Goal: Information Seeking & Learning: Check status

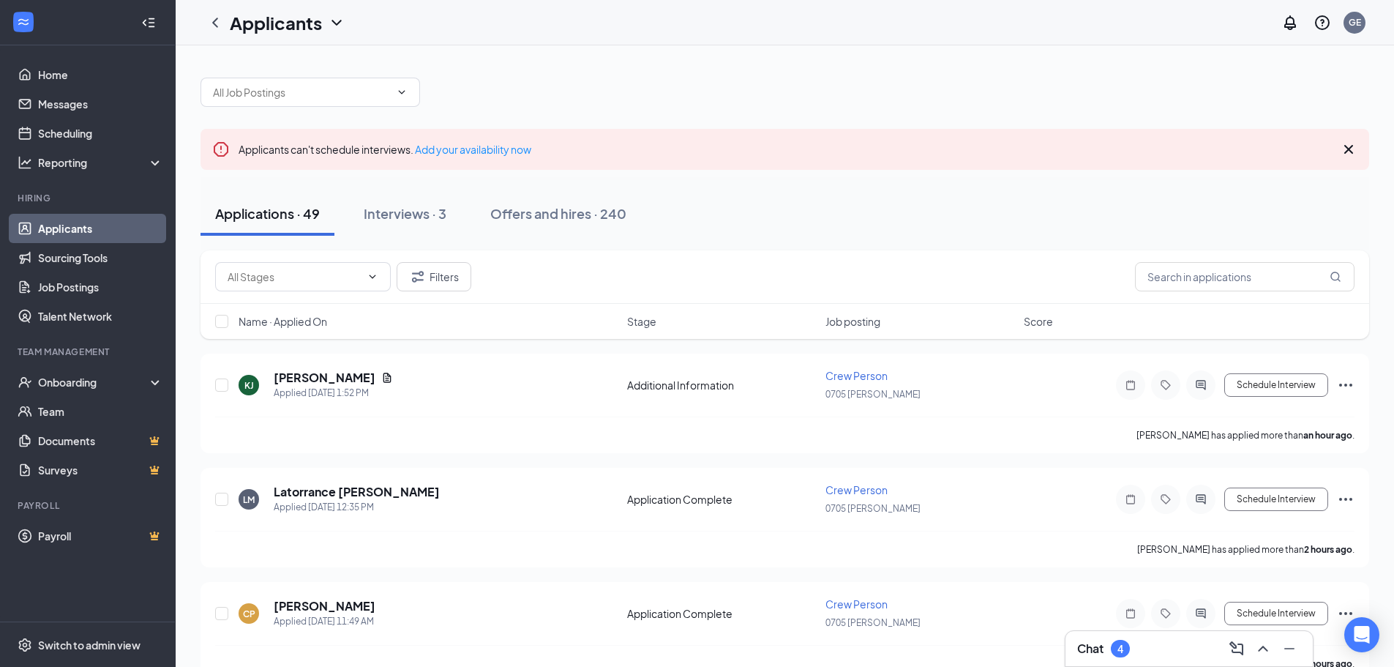
click at [1169, 648] on div "Chat 4" at bounding box center [1189, 648] width 224 height 23
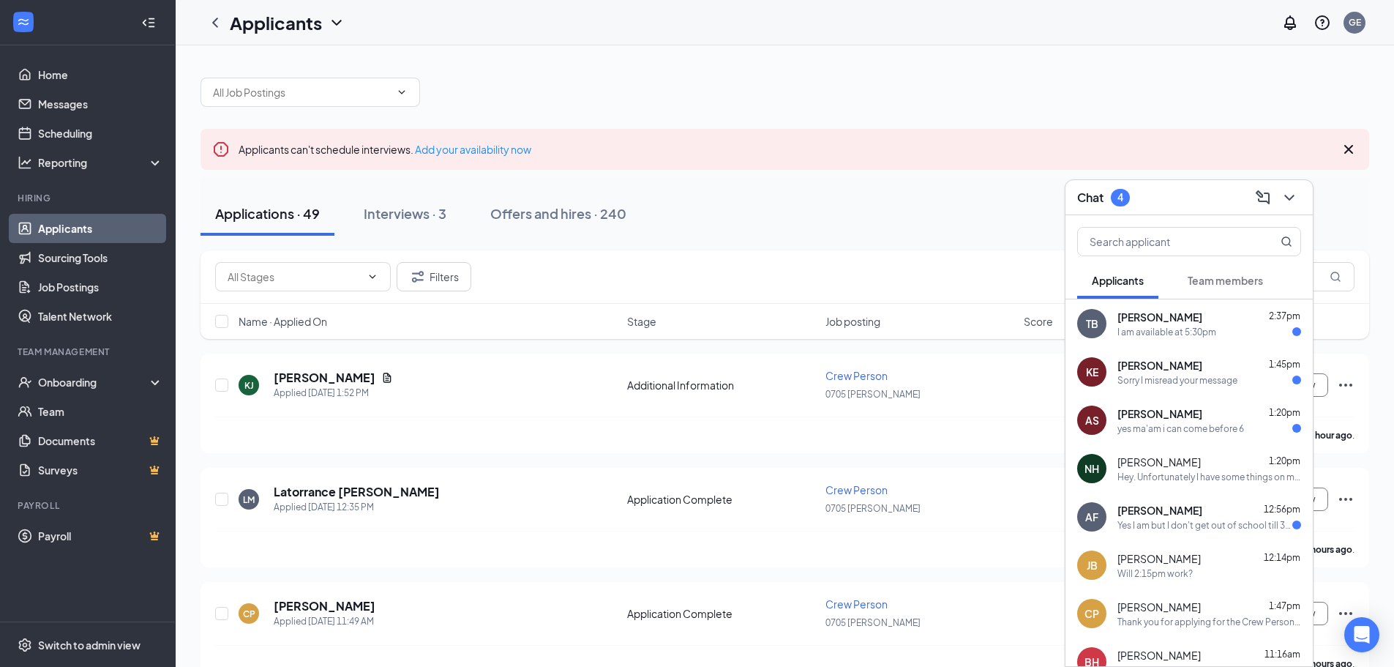
click at [1202, 189] on div "Chat 4" at bounding box center [1189, 197] width 224 height 23
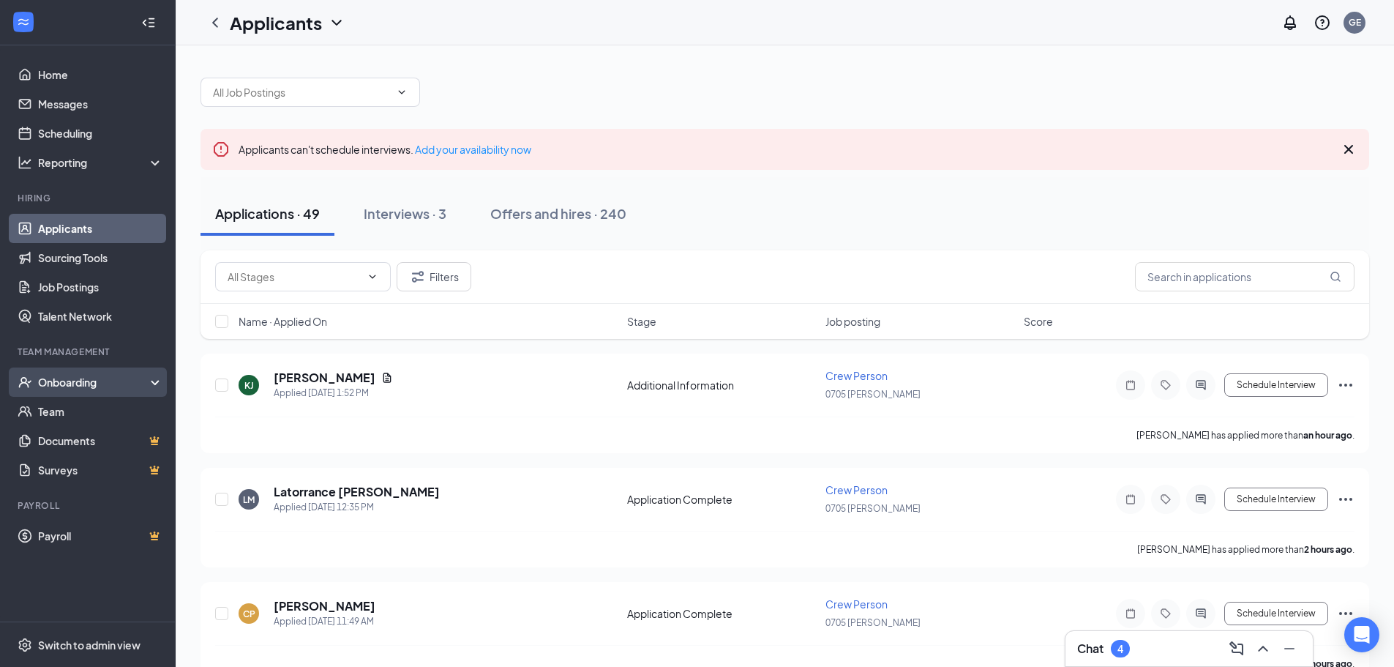
click at [116, 388] on div "Onboarding" at bounding box center [94, 382] width 113 height 15
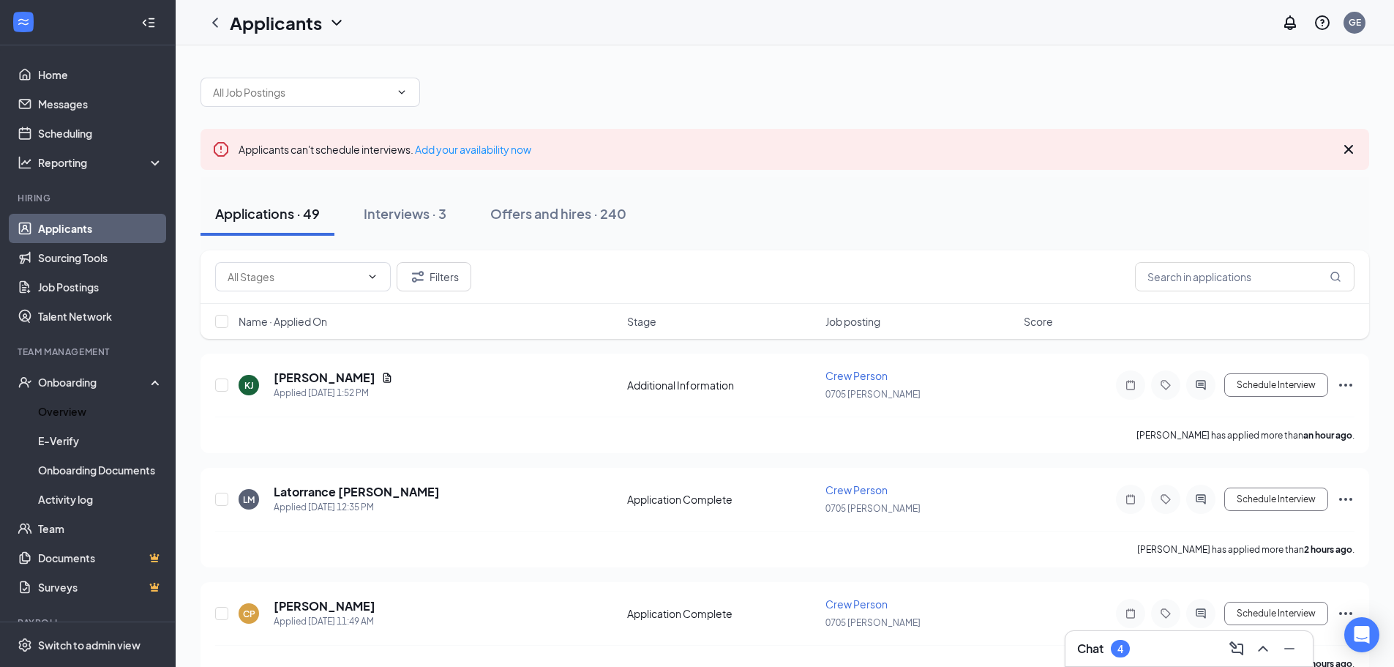
drag, startPoint x: 86, startPoint y: 413, endPoint x: 186, endPoint y: 380, distance: 105.5
click at [86, 413] on link "Overview" at bounding box center [100, 411] width 125 height 29
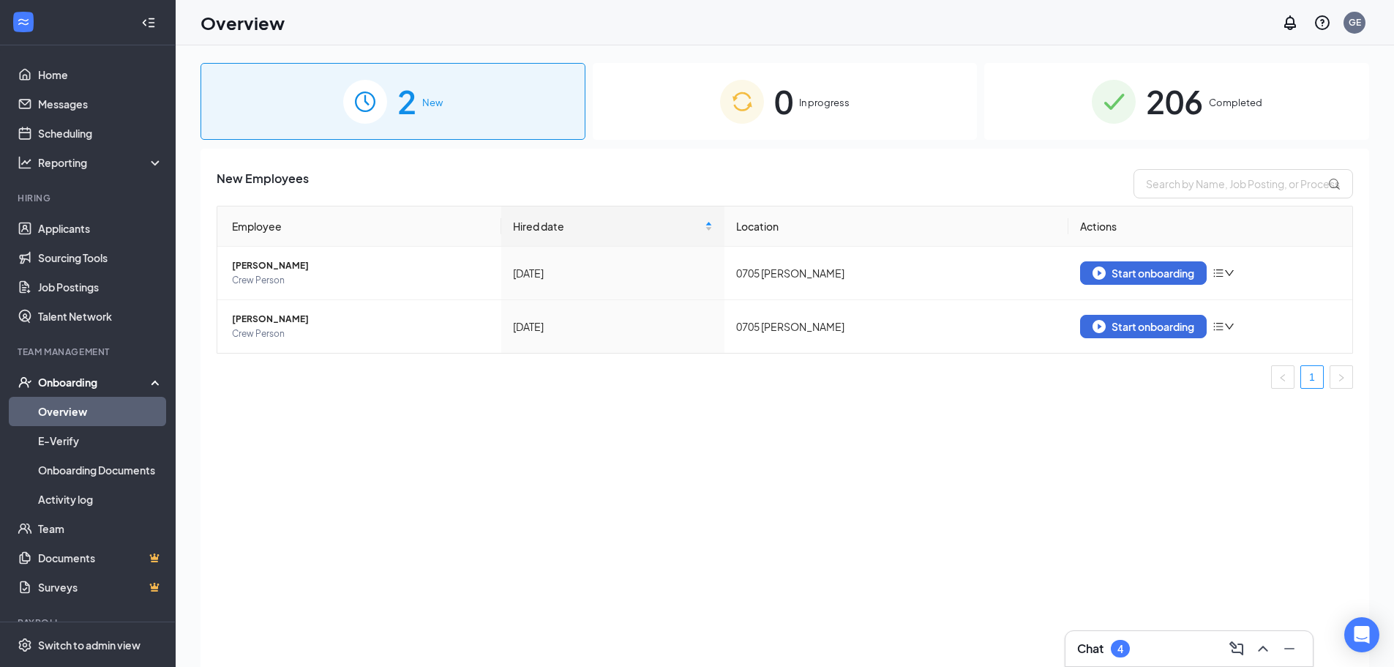
click at [1199, 111] on span "206" at bounding box center [1174, 101] width 57 height 50
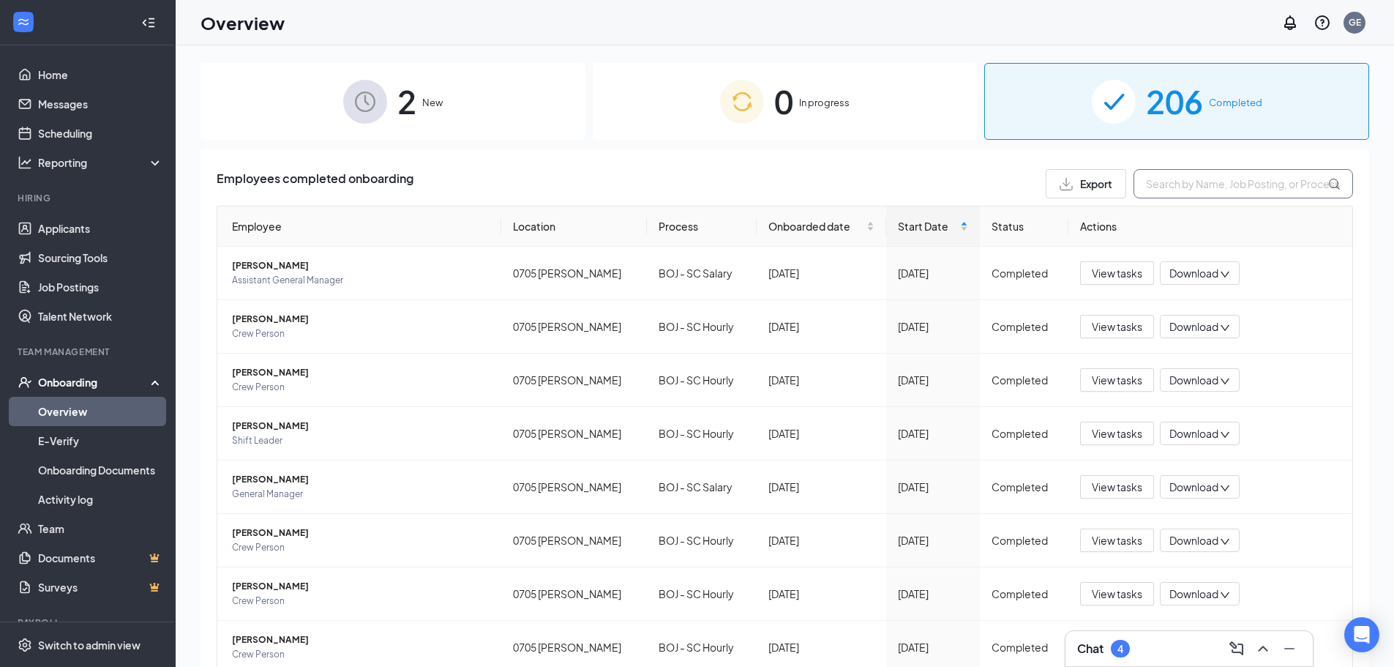
click at [1171, 173] on input "text" at bounding box center [1244, 183] width 220 height 29
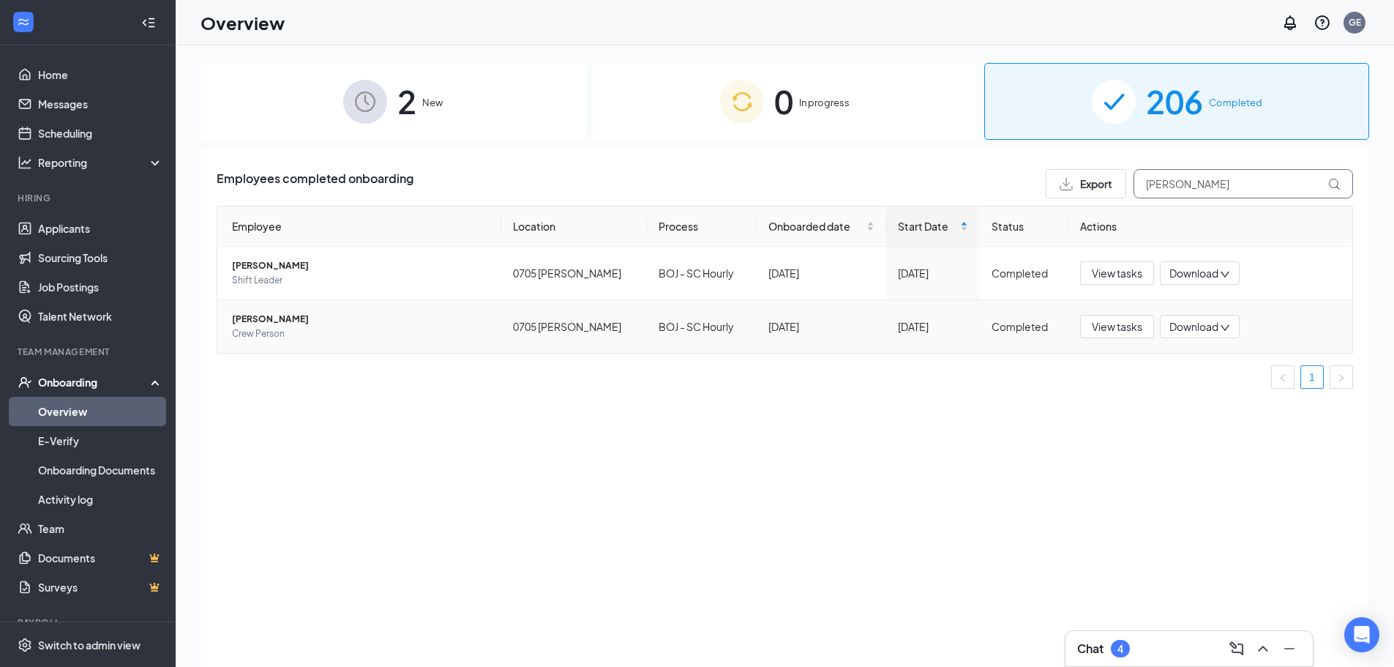
type input "[PERSON_NAME]"
click at [299, 315] on span "[PERSON_NAME]" at bounding box center [361, 319] width 258 height 15
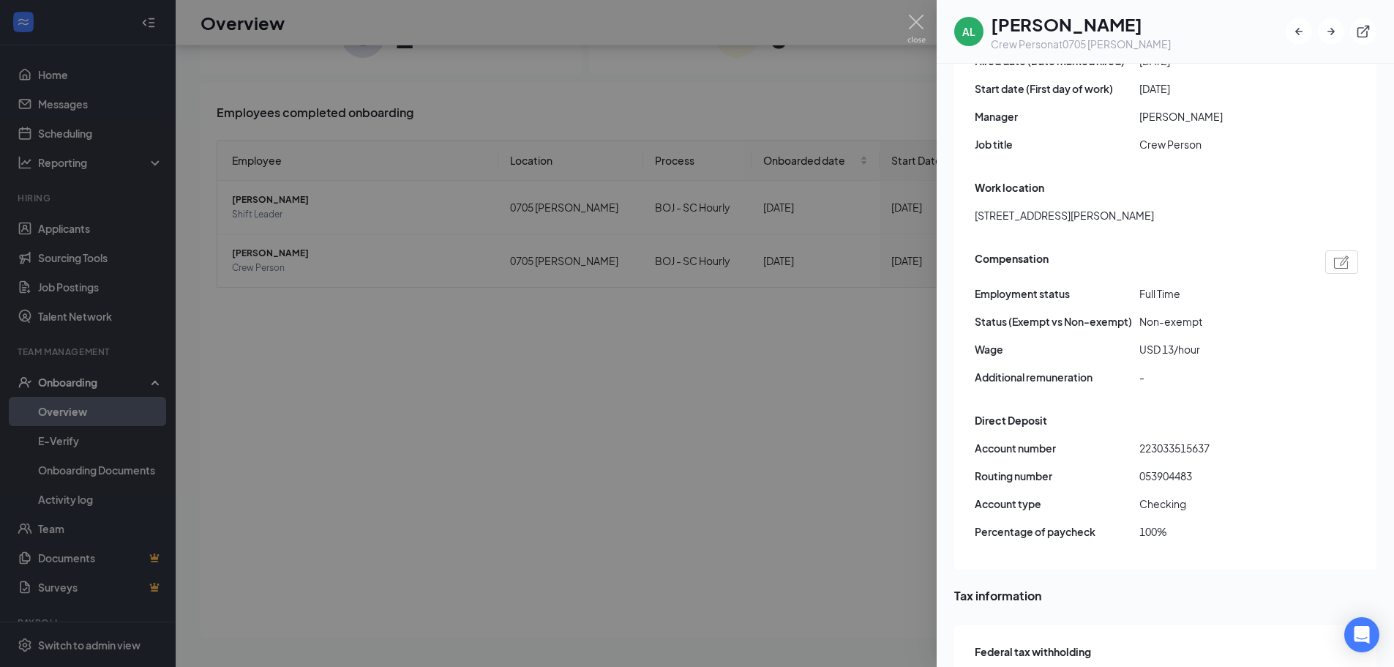
scroll to position [951, 0]
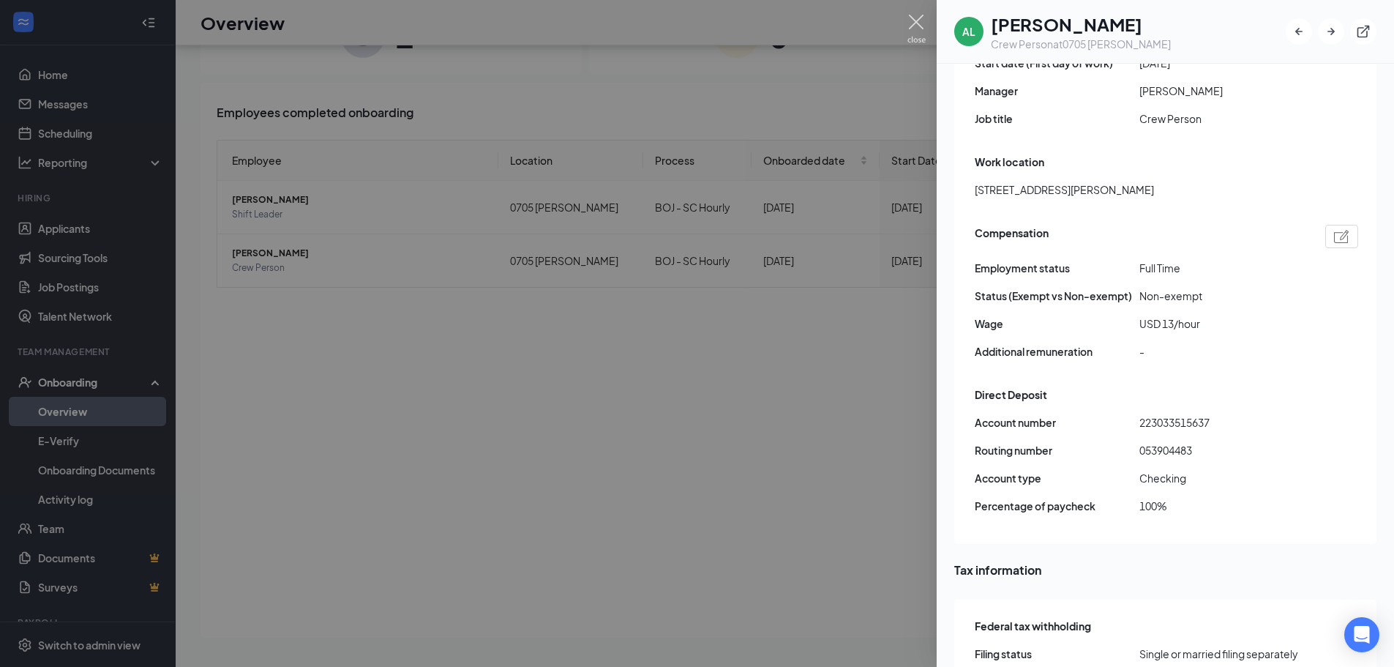
click at [915, 18] on img at bounding box center [916, 29] width 18 height 29
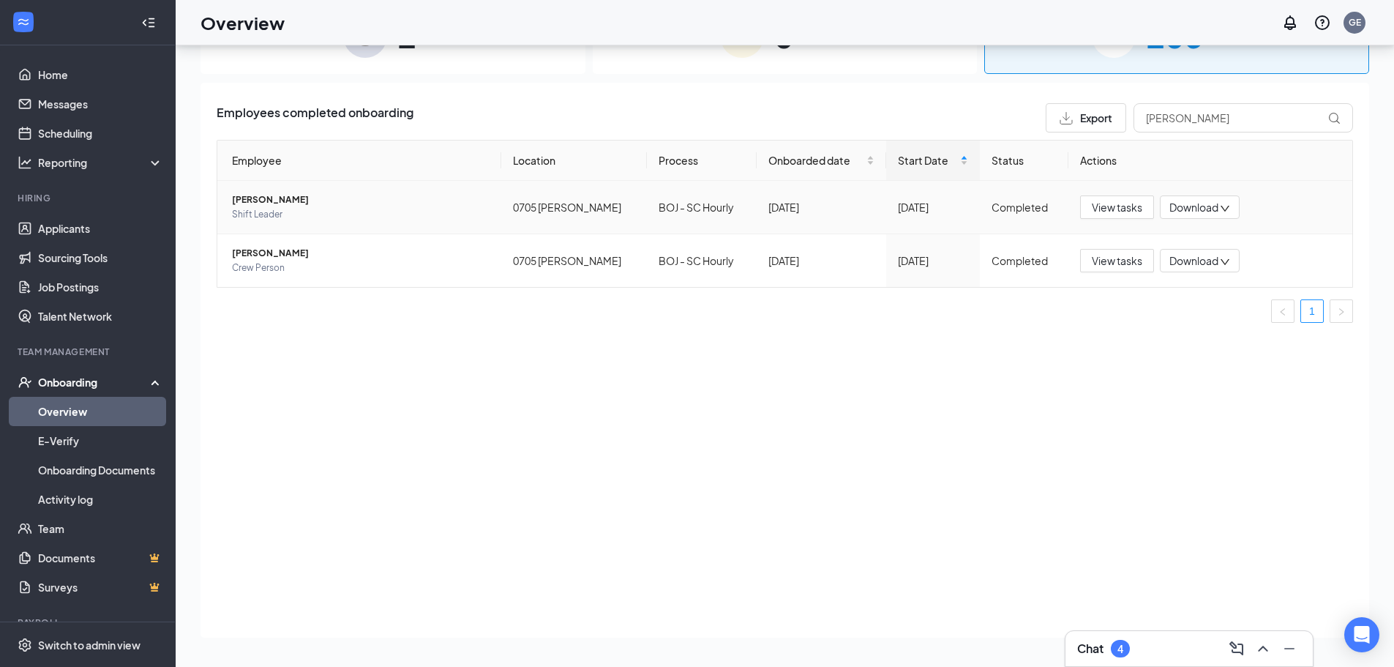
click at [259, 201] on span "[PERSON_NAME]" at bounding box center [361, 199] width 258 height 15
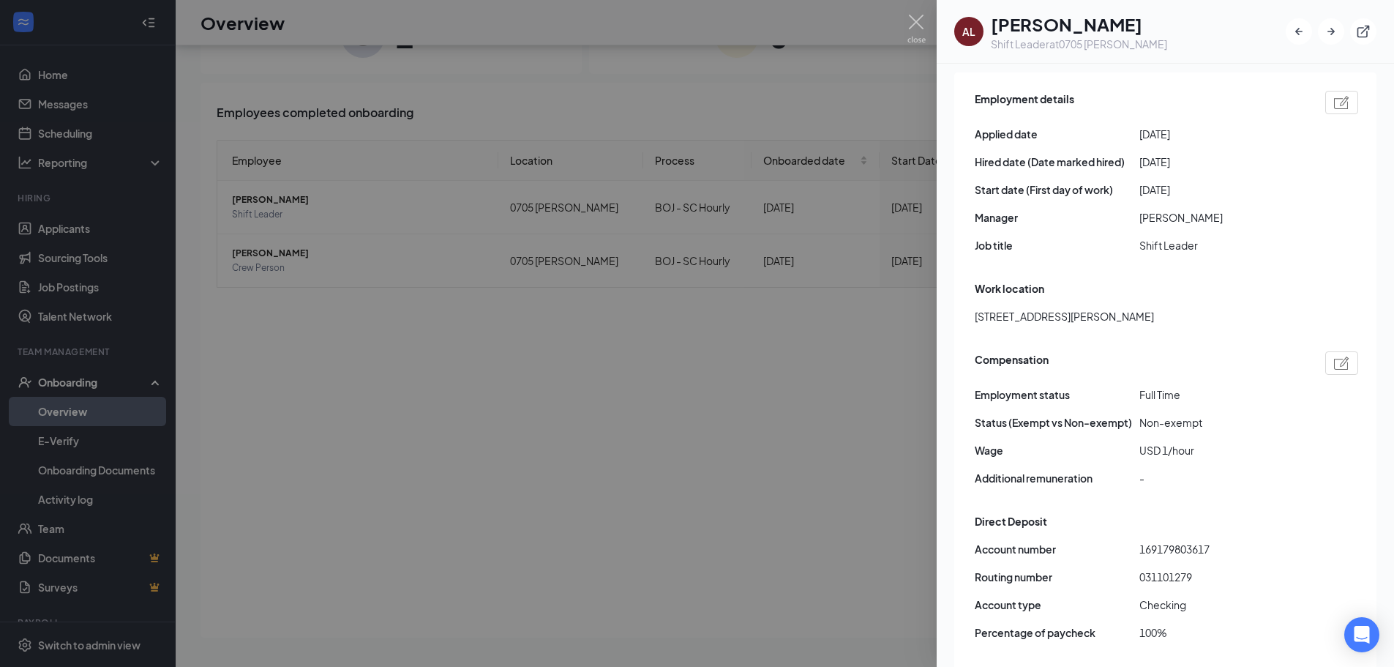
scroll to position [799, 0]
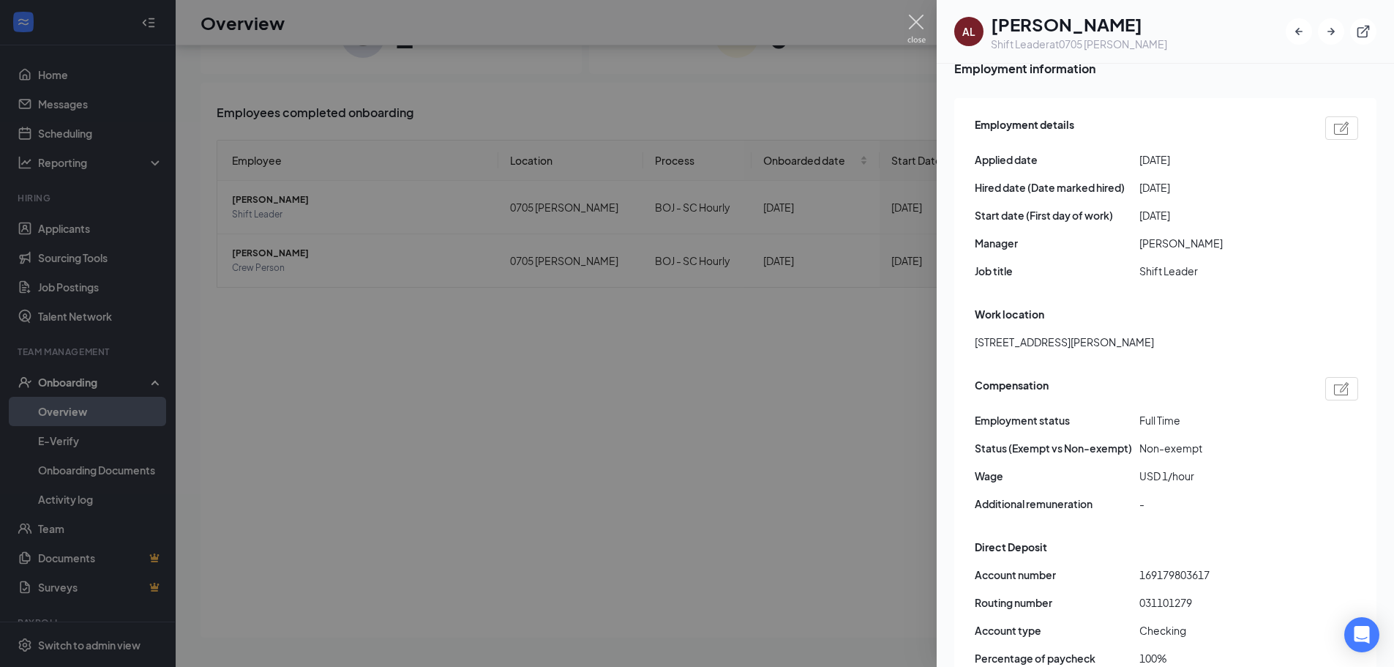
click at [914, 25] on img at bounding box center [916, 29] width 18 height 29
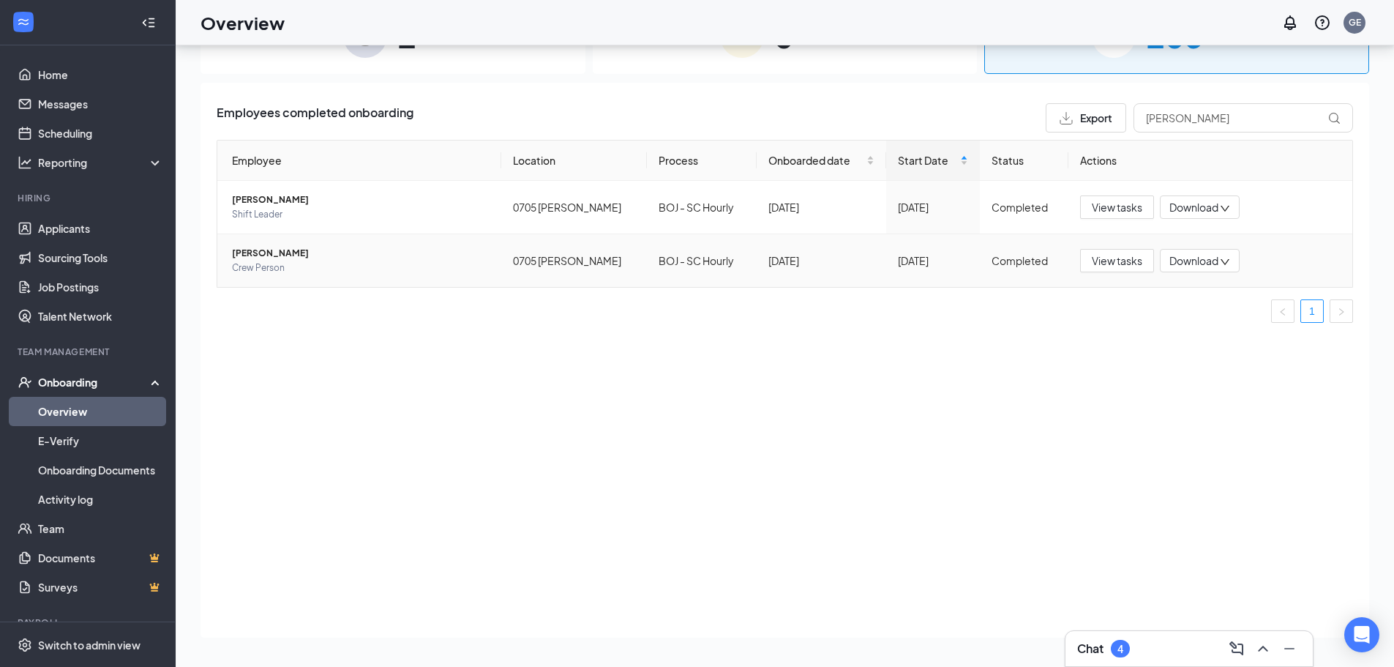
click at [288, 257] on span "[PERSON_NAME]" at bounding box center [361, 253] width 258 height 15
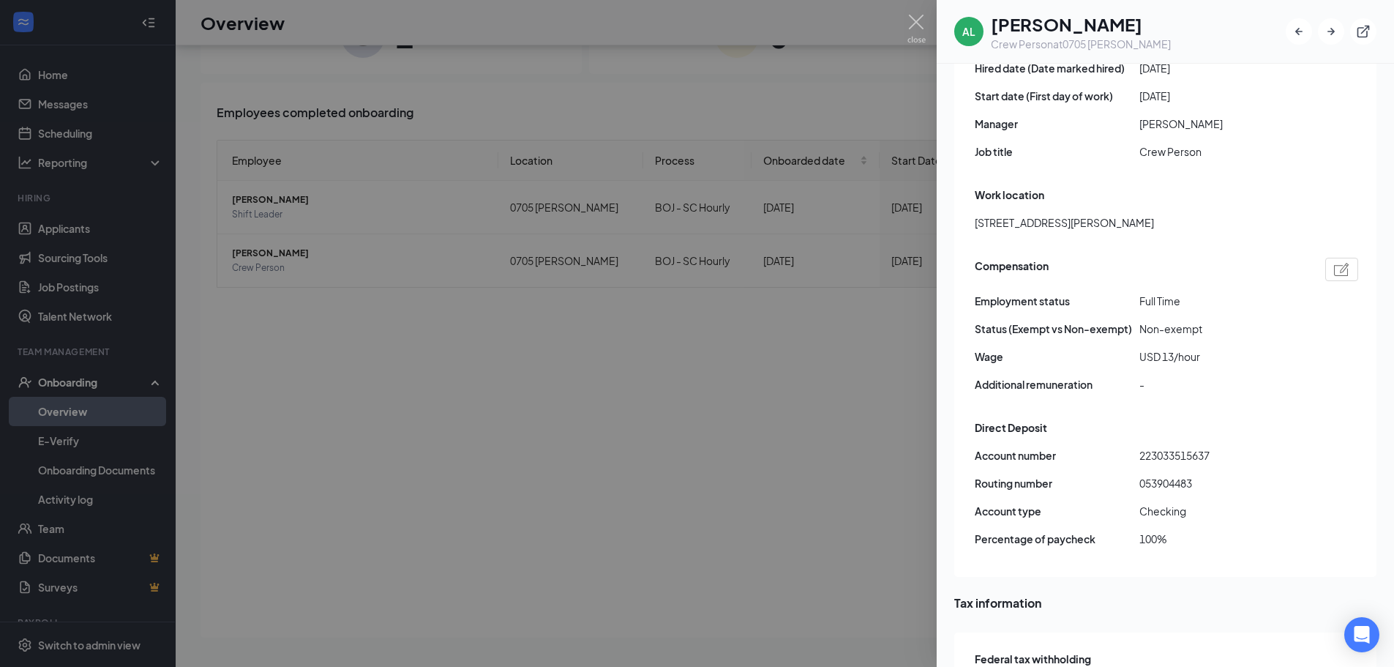
scroll to position [951, 0]
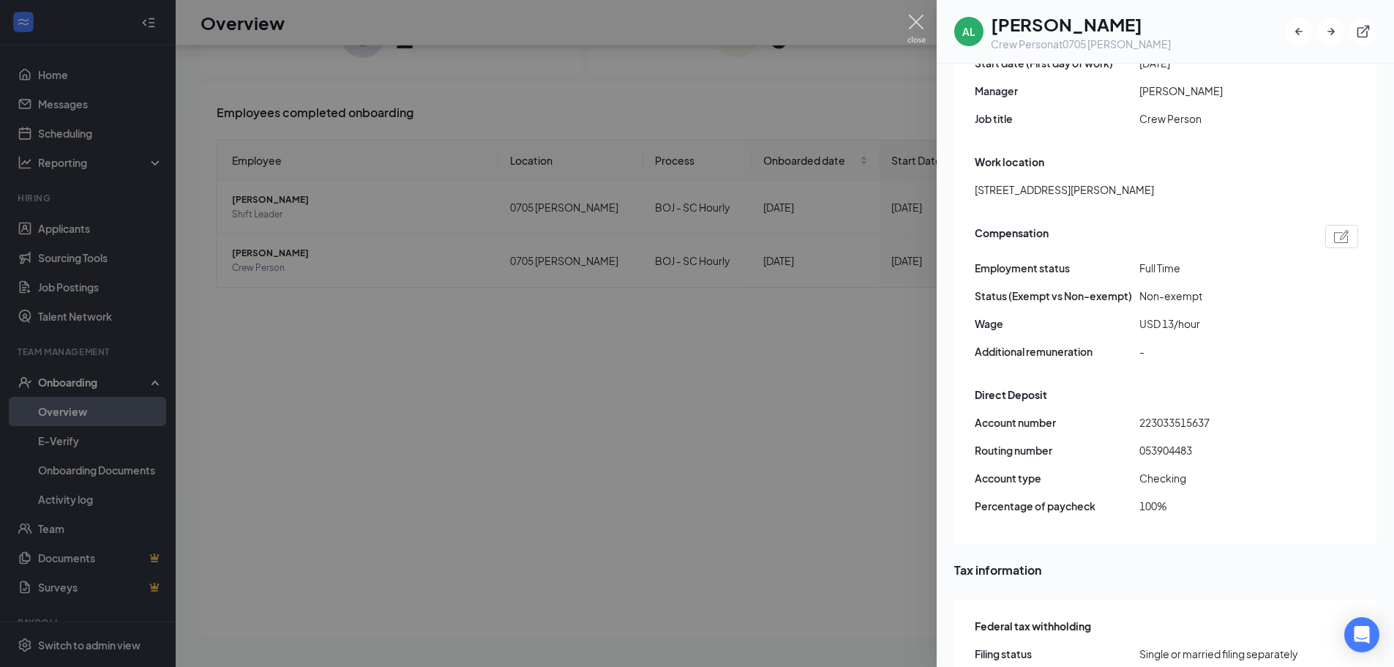
click at [910, 22] on img at bounding box center [916, 29] width 18 height 29
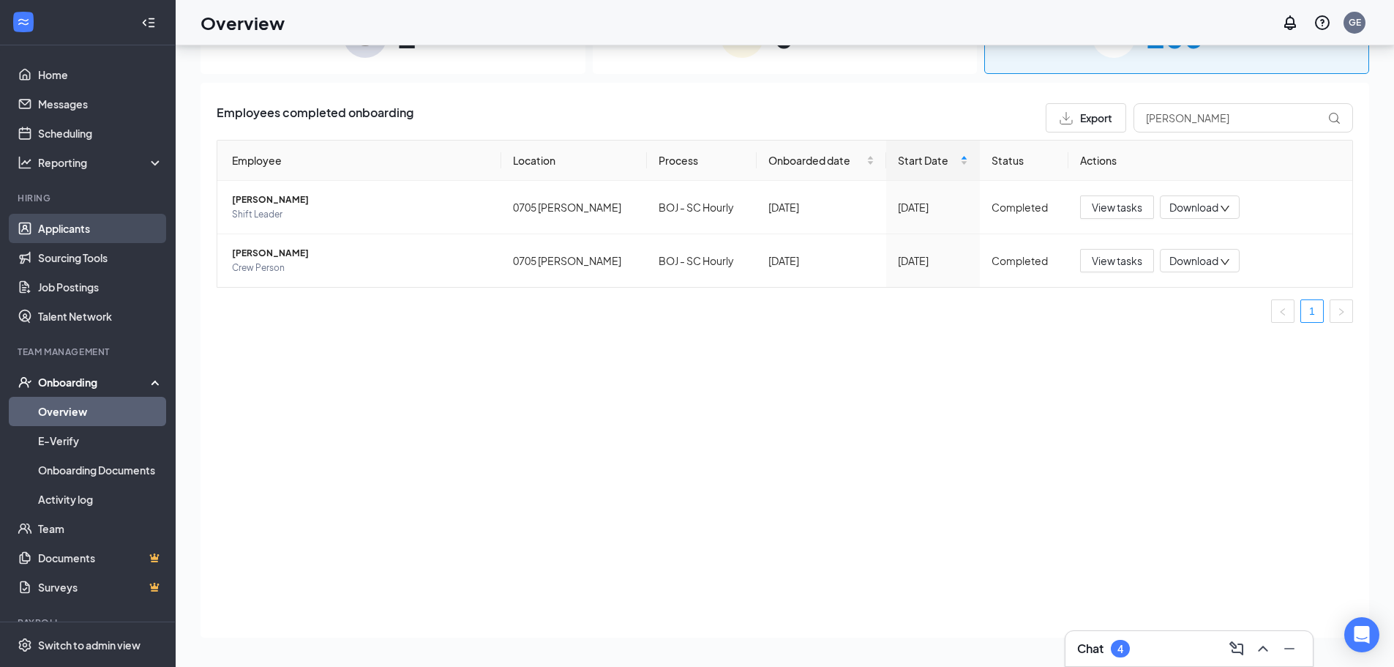
click at [74, 222] on link "Applicants" at bounding box center [100, 228] width 125 height 29
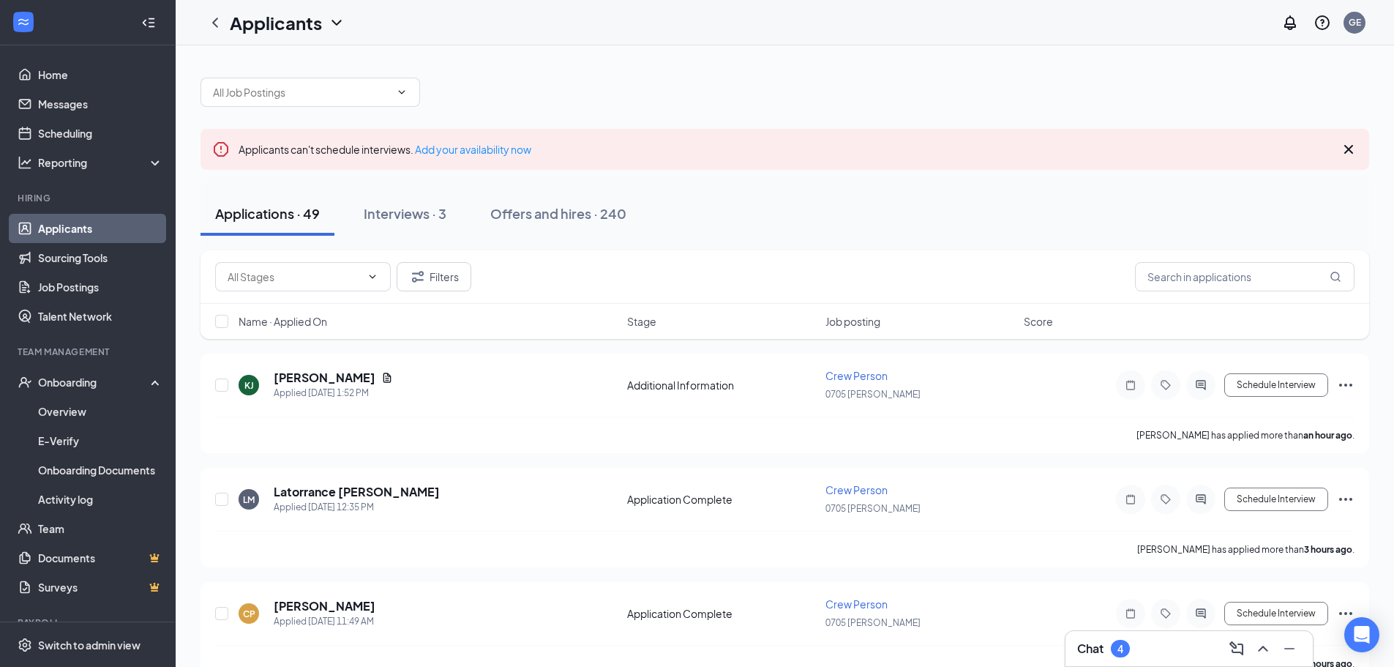
click at [1161, 650] on div "Chat 4" at bounding box center [1189, 648] width 224 height 23
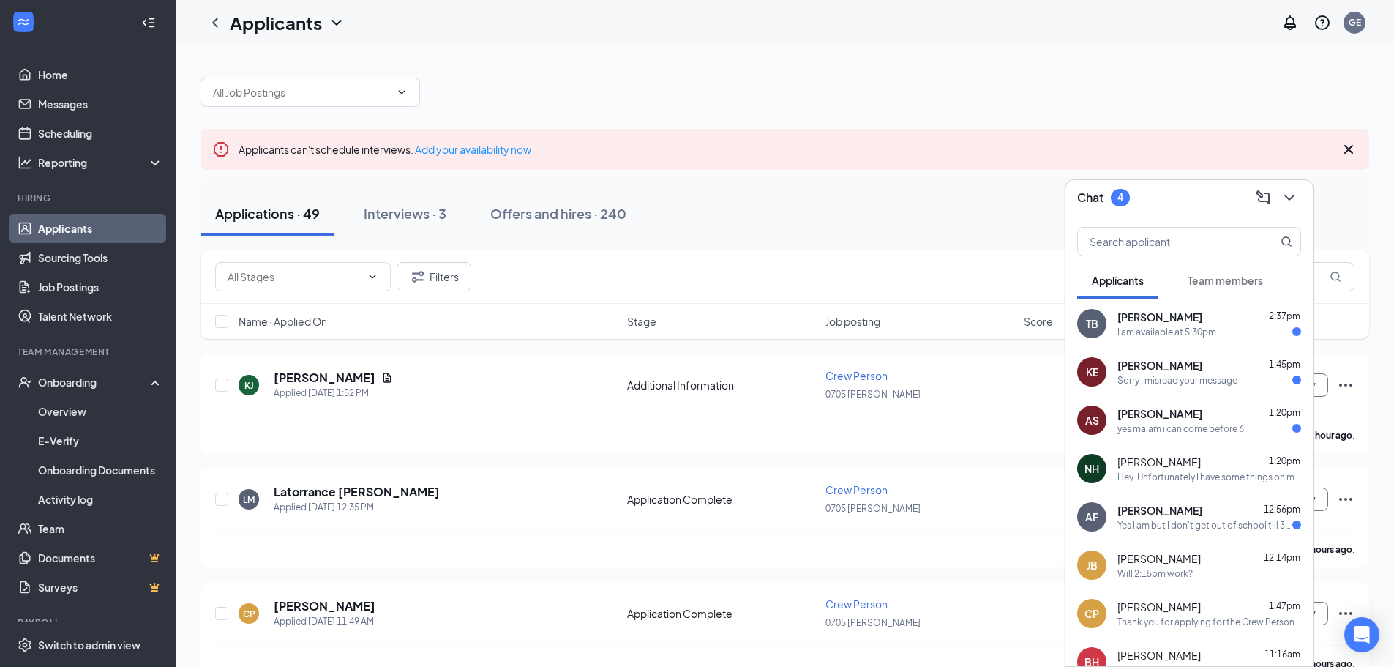
click at [1172, 188] on div "Chat 4" at bounding box center [1189, 197] width 224 height 23
